Goal: Task Accomplishment & Management: Complete application form

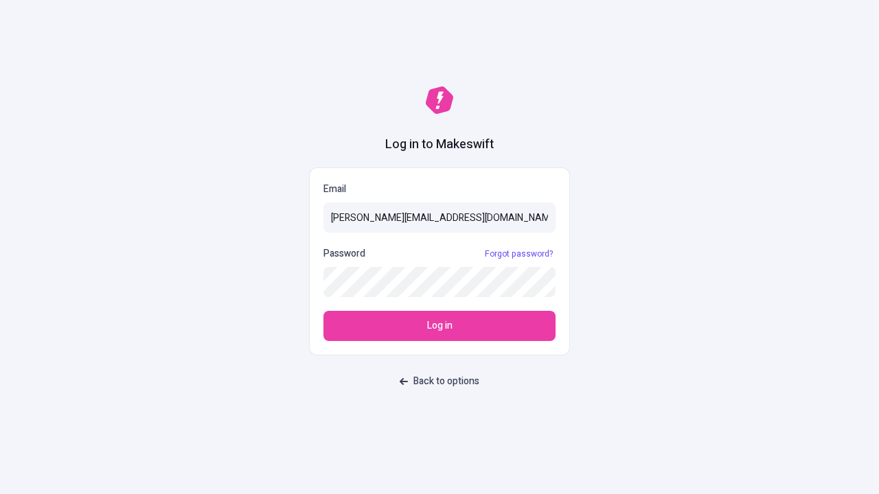
type input "sasha+test-ui@makeswift.com"
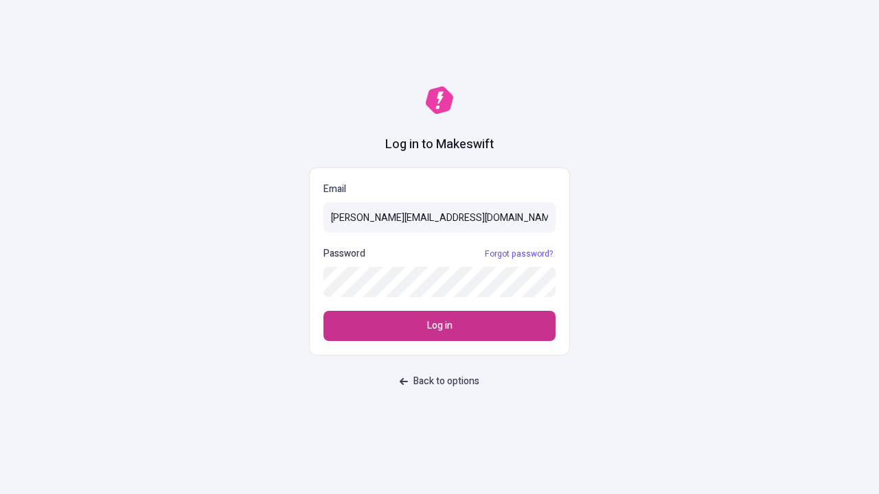
click at [439, 326] on span "Log in" at bounding box center [439, 326] width 25 height 15
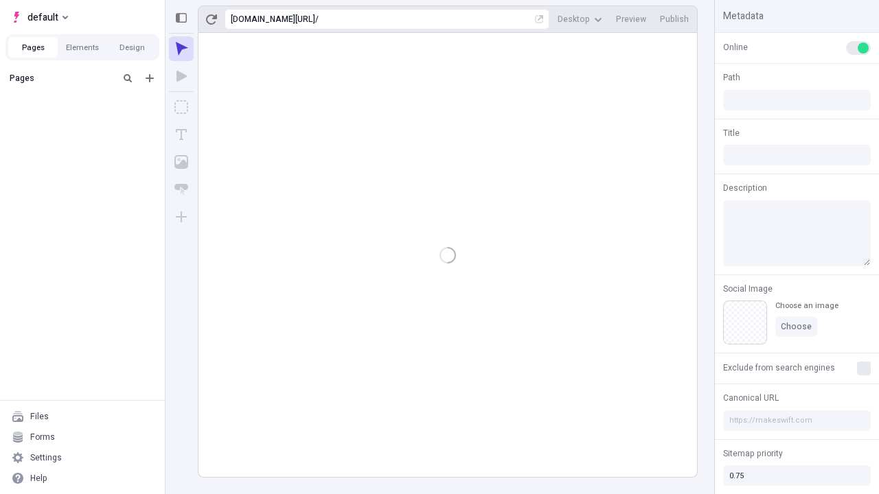
type input "/deep-link-dedecor"
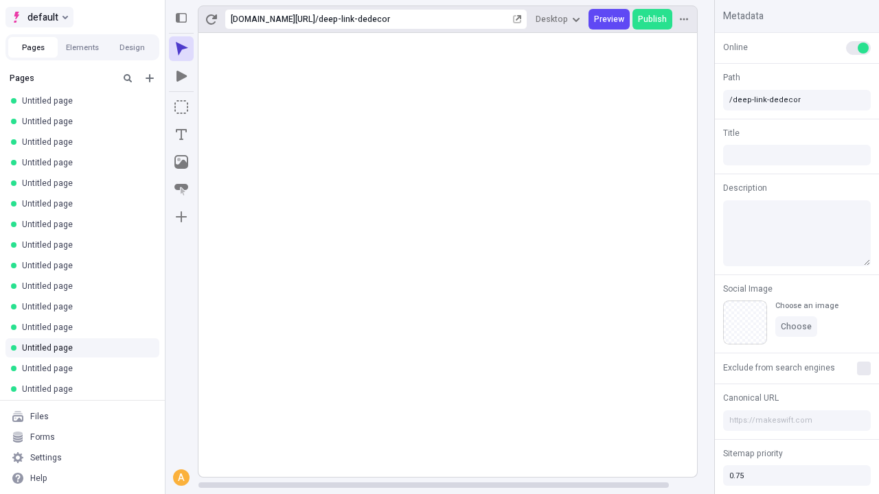
click at [38, 17] on span "default" at bounding box center [42, 17] width 31 height 16
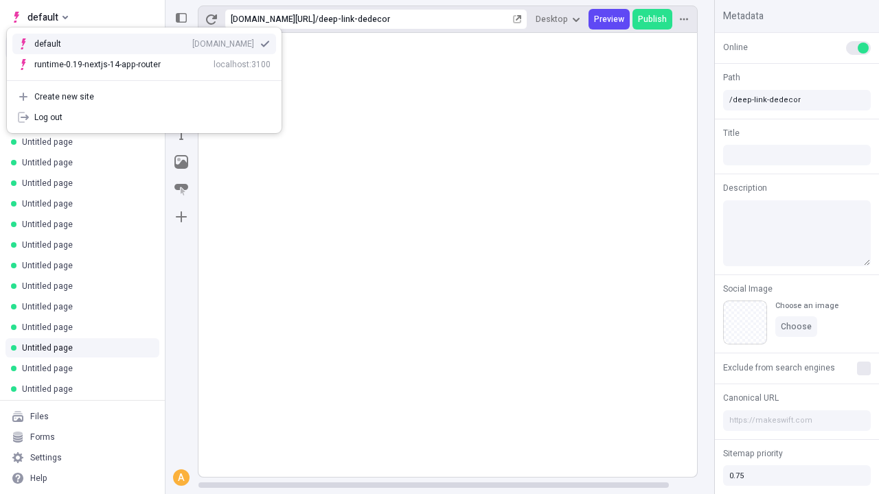
click at [192, 41] on div "[DOMAIN_NAME]" at bounding box center [223, 43] width 62 height 11
click at [150, 78] on icon "Add new" at bounding box center [150, 78] width 8 height 8
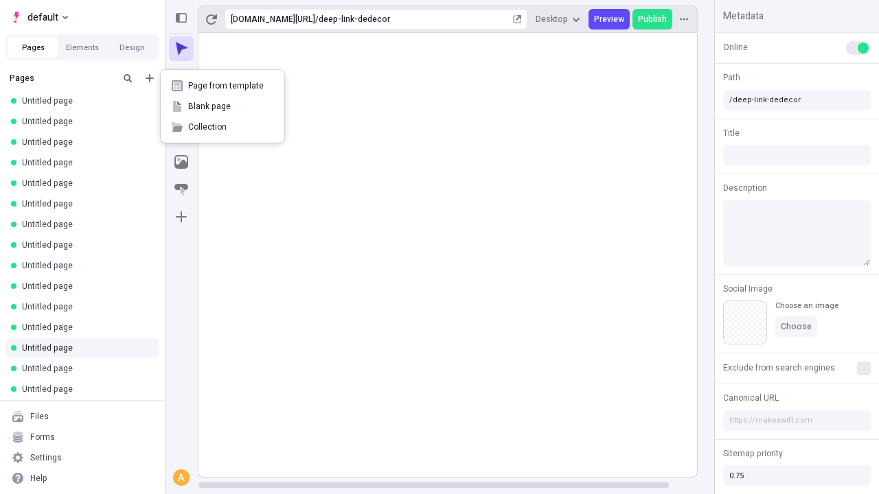
click at [222, 106] on span "Blank page" at bounding box center [230, 106] width 85 height 11
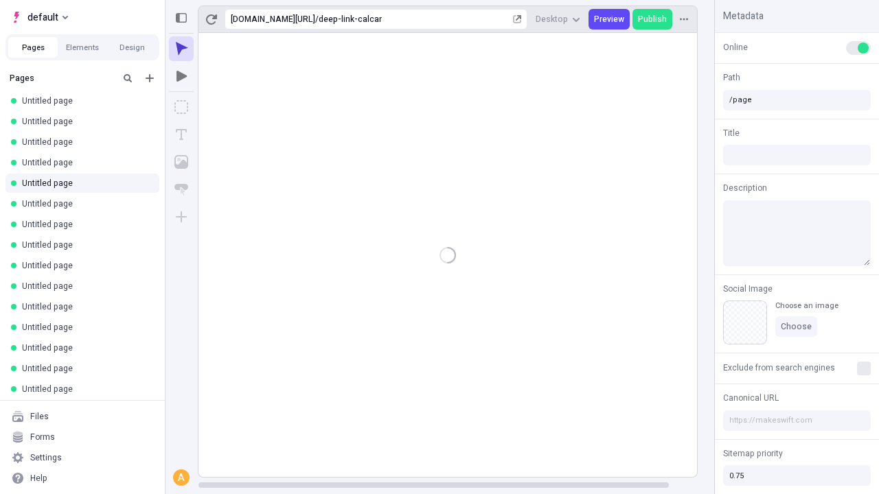
type input "/deep-link-calcar"
